Goal: Transaction & Acquisition: Purchase product/service

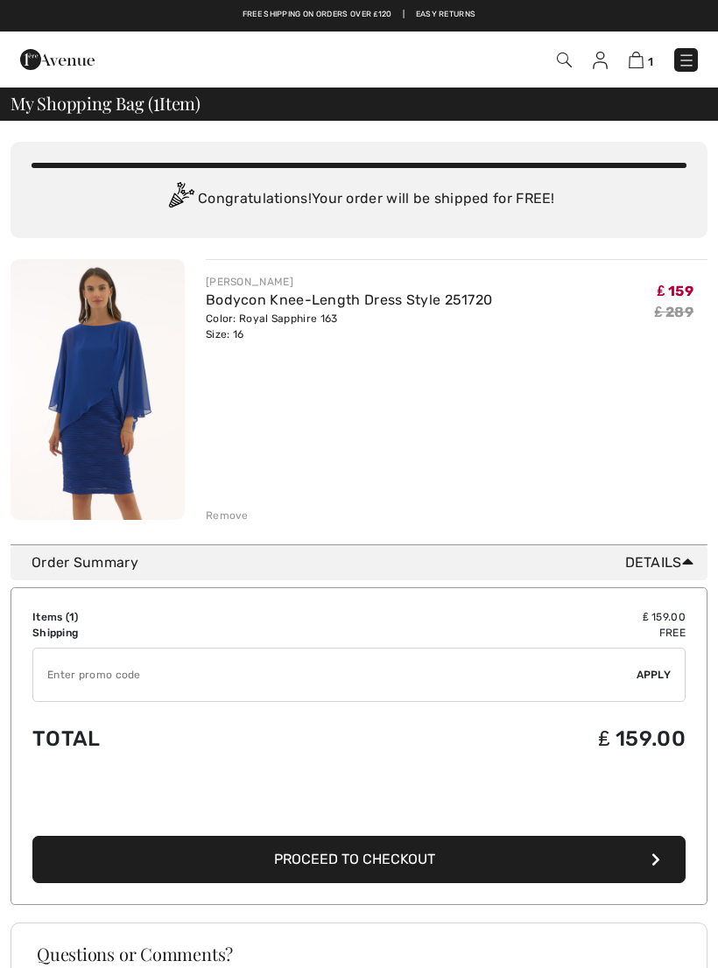
click at [67, 402] on img at bounding box center [98, 389] width 174 height 261
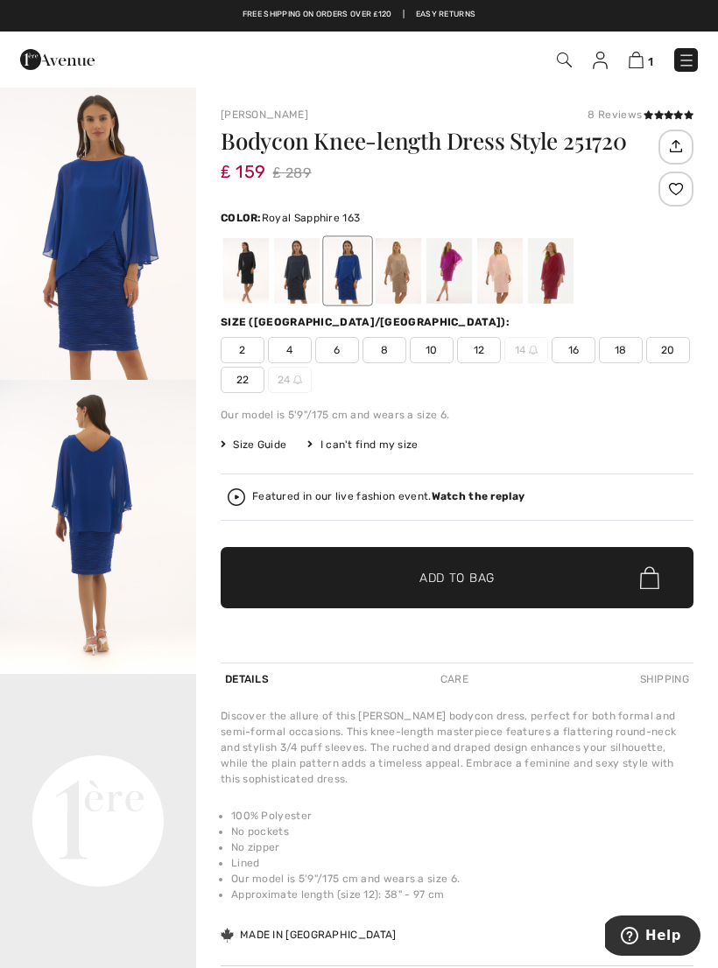
click at [80, 268] on img "1 / 3" at bounding box center [98, 233] width 196 height 294
